Goal: Download file/media

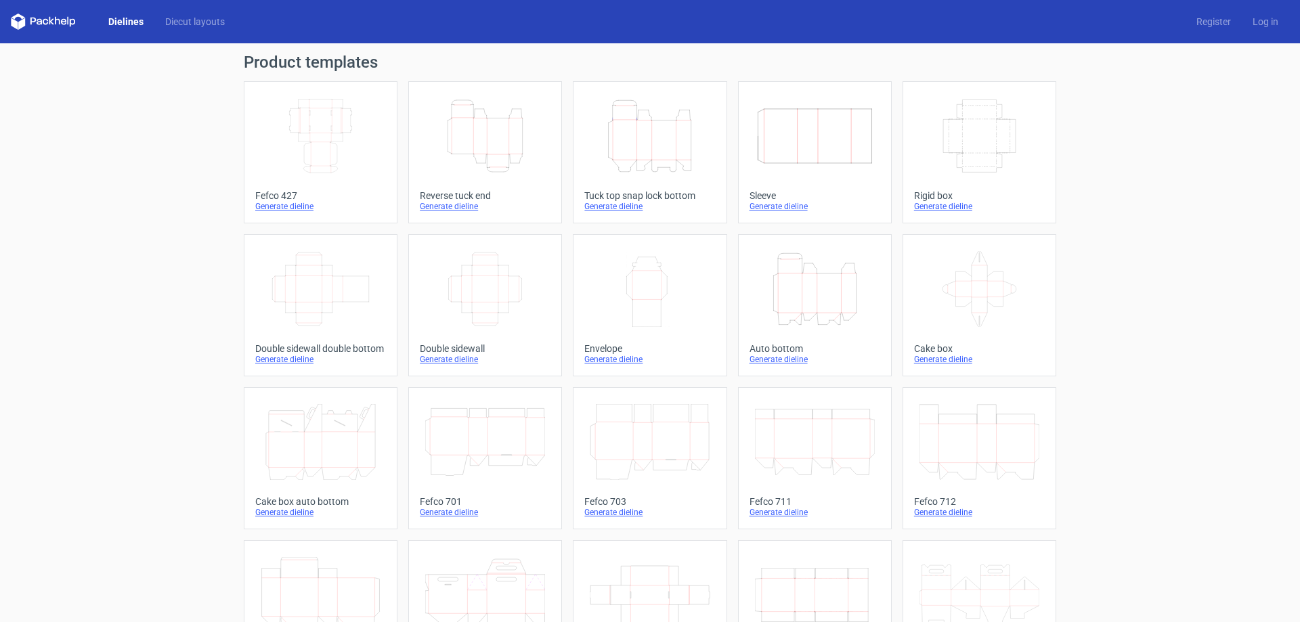
click at [598, 145] on icon "Height Depth Width" at bounding box center [650, 136] width 120 height 76
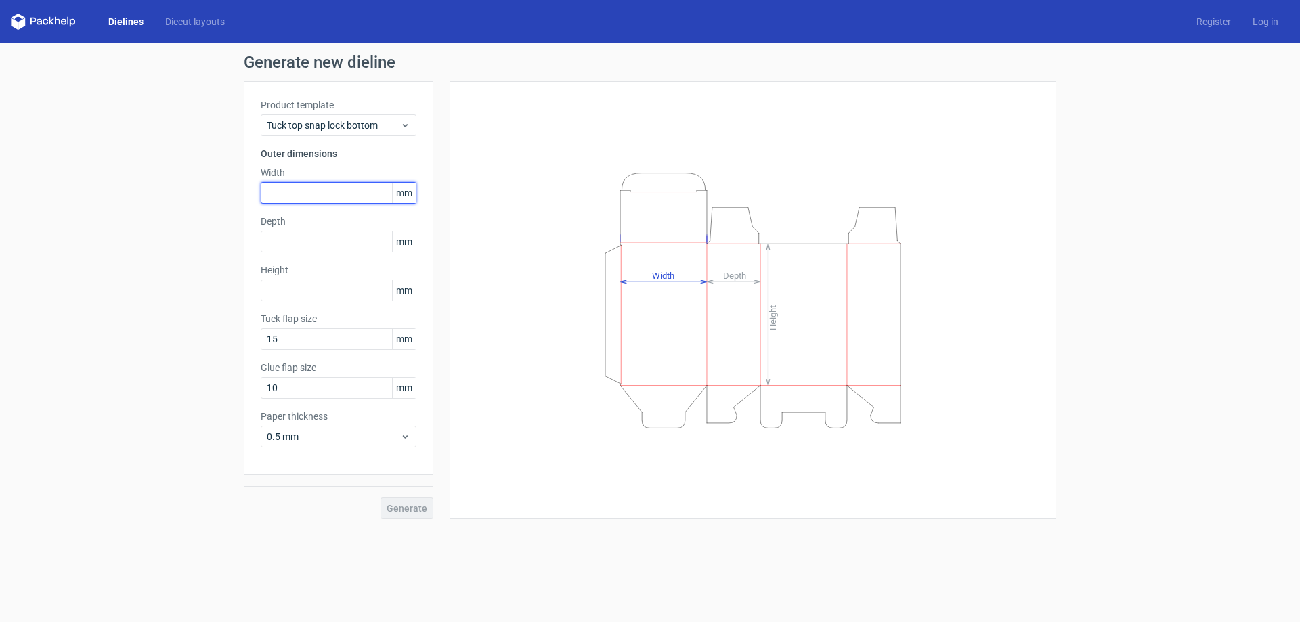
click at [345, 194] on input "text" at bounding box center [339, 193] width 156 height 22
type input "185"
click at [297, 242] on input "text" at bounding box center [339, 242] width 156 height 22
type input "70"
click at [309, 293] on input "text" at bounding box center [339, 291] width 156 height 22
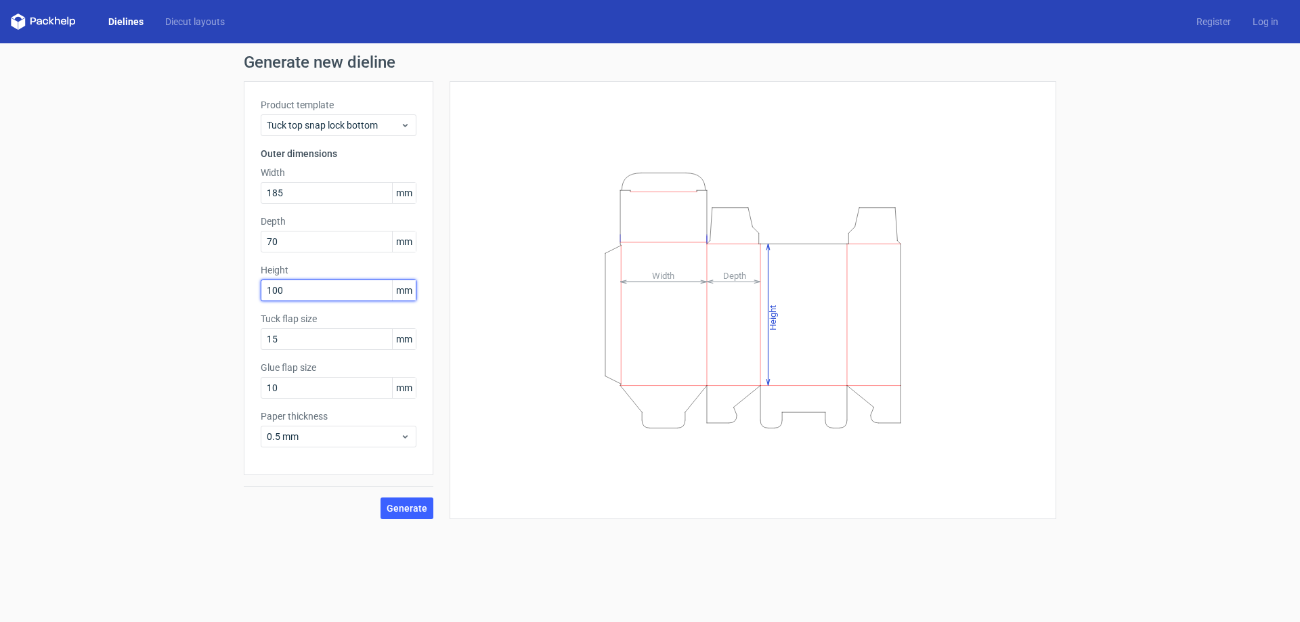
type input "100"
click at [417, 497] on div "Generate" at bounding box center [339, 497] width 190 height 44
click at [431, 508] on button "Generate" at bounding box center [407, 509] width 53 height 22
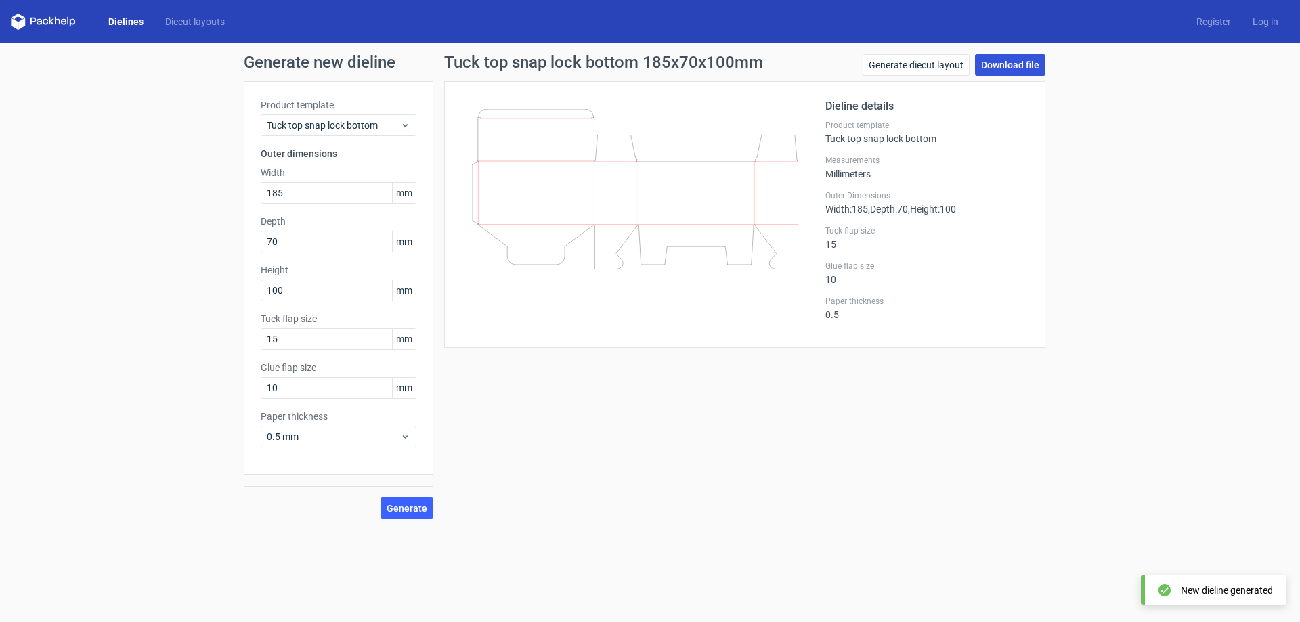
click at [1013, 70] on link "Download file" at bounding box center [1010, 65] width 70 height 22
